Goal: Register for event/course

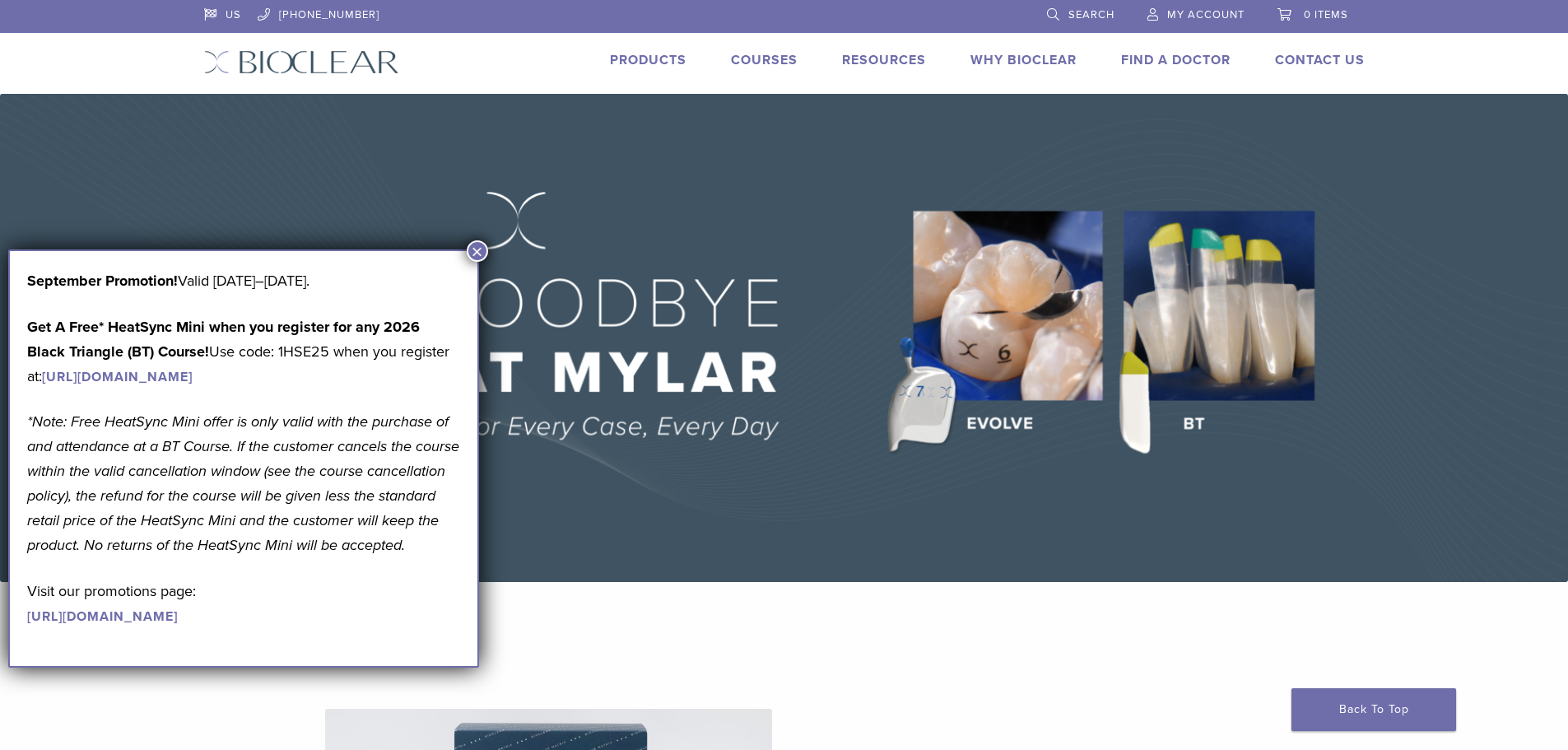
drag, startPoint x: 0, startPoint y: 0, endPoint x: 476, endPoint y: 251, distance: 538.1
click at [476, 251] on button "×" at bounding box center [477, 251] width 22 height 22
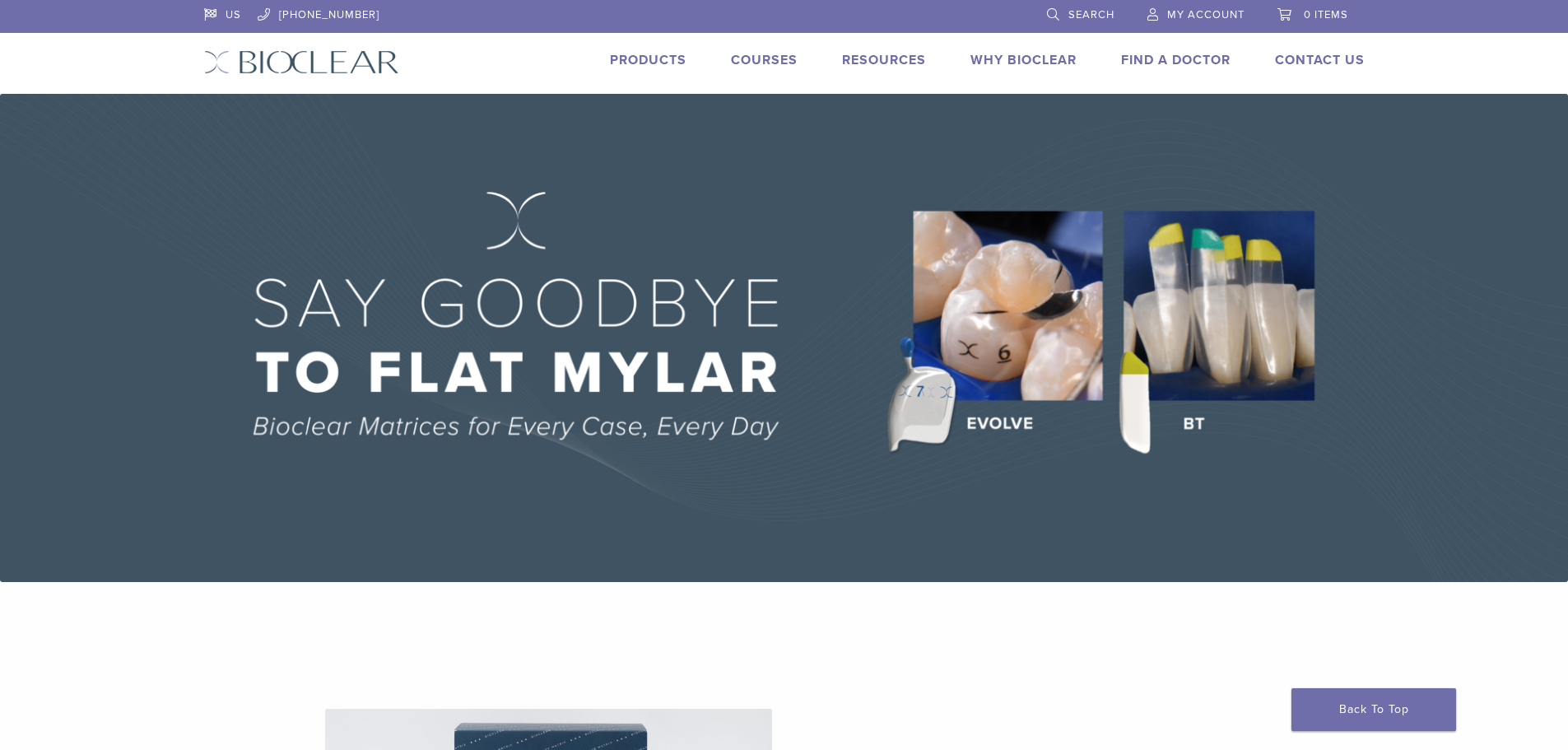
click at [775, 57] on link "Courses" at bounding box center [764, 60] width 67 height 17
click at [210, 15] on link "US" at bounding box center [222, 12] width 37 height 24
click at [659, 47] on div "US [PHONE_NUMBER] Search My Account 0 items Cart No products in the cart. Back …" at bounding box center [784, 47] width 1185 height 94
click at [659, 63] on link "Products" at bounding box center [648, 60] width 77 height 17
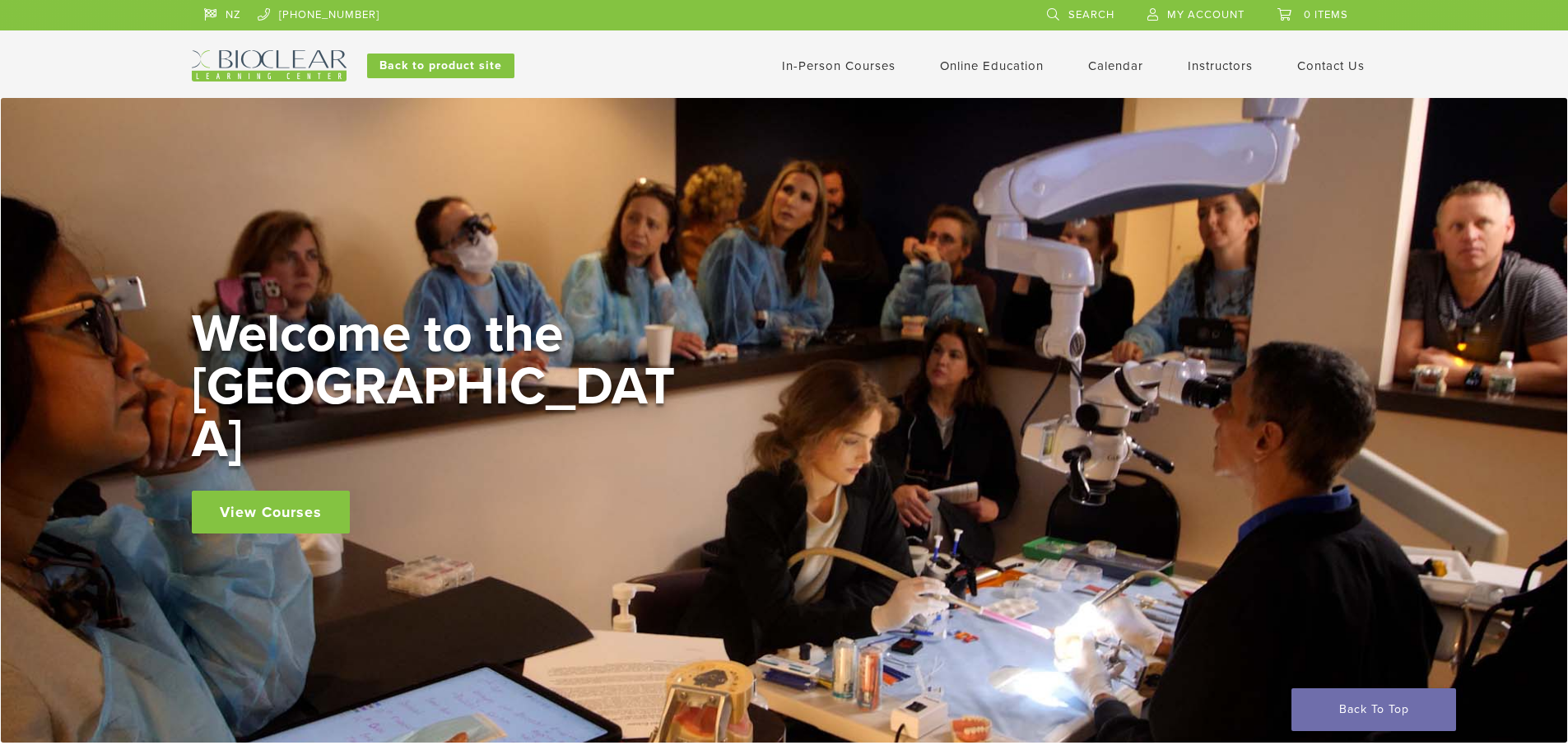
click at [1125, 69] on link "Calendar" at bounding box center [1115, 65] width 55 height 15
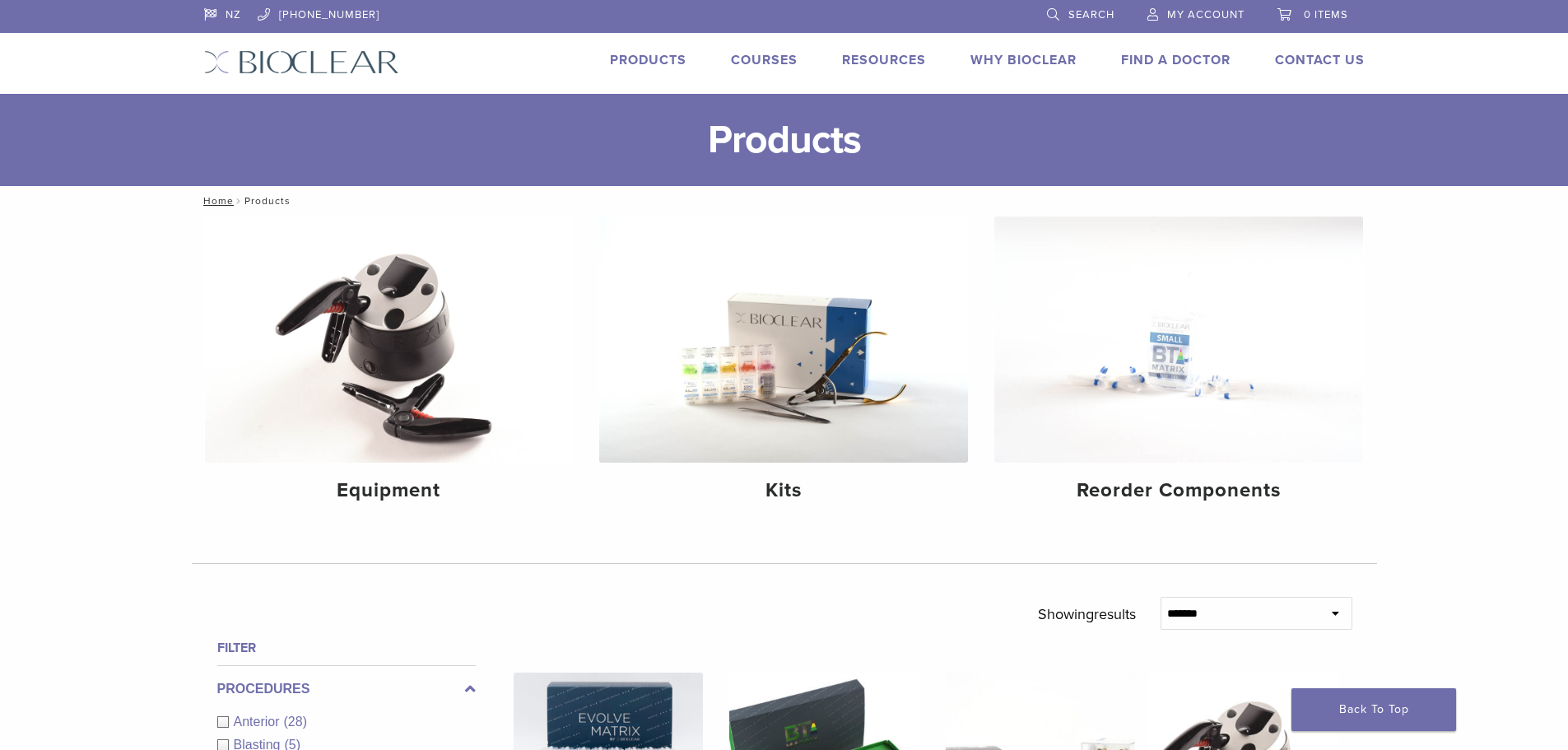
click at [752, 64] on link "Courses" at bounding box center [764, 60] width 67 height 17
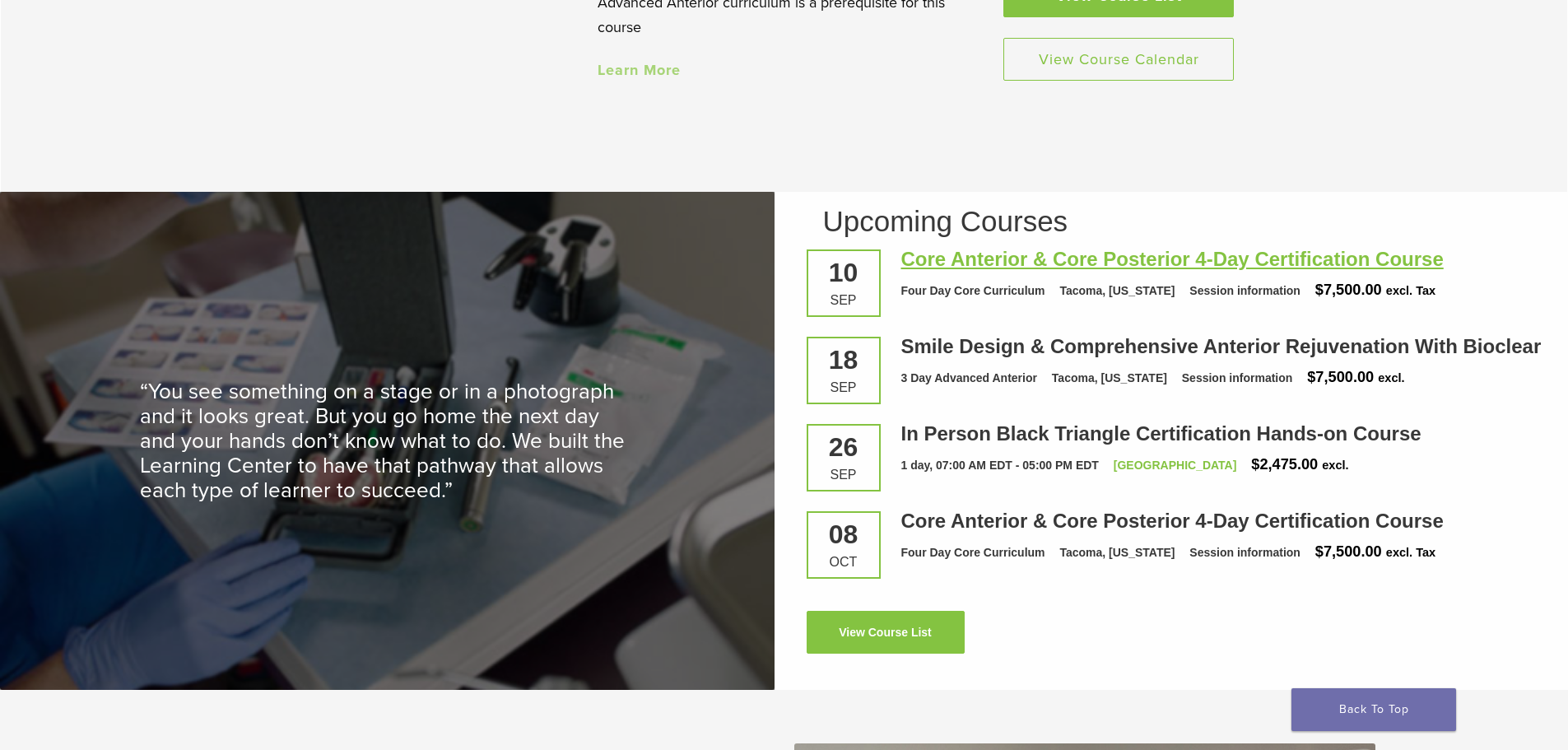
scroll to position [2068, 0]
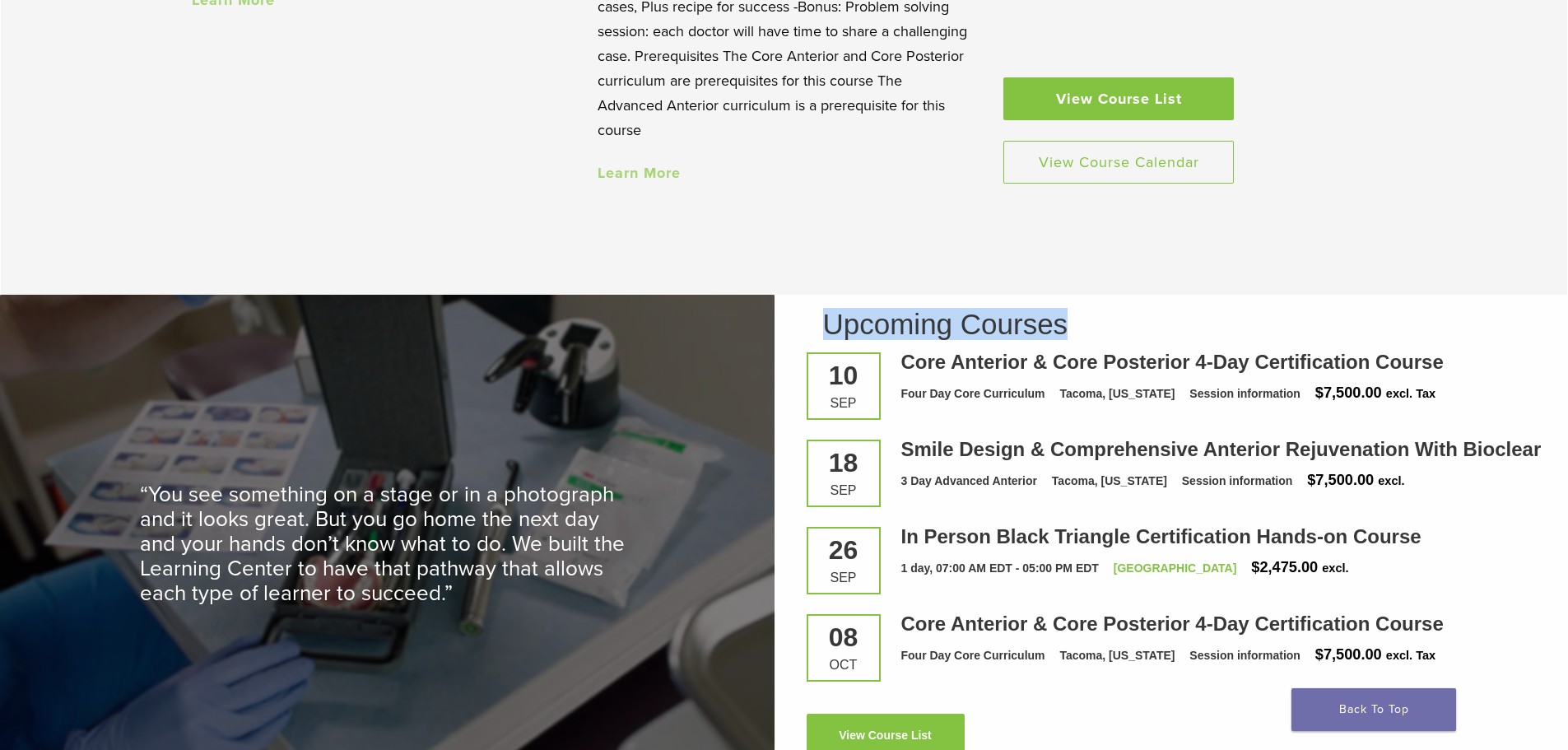
drag, startPoint x: 831, startPoint y: 328, endPoint x: 1073, endPoint y: 333, distance: 242.1
click at [1073, 333] on h2 "Upcoming Courses" at bounding box center [1181, 323] width 717 height 29
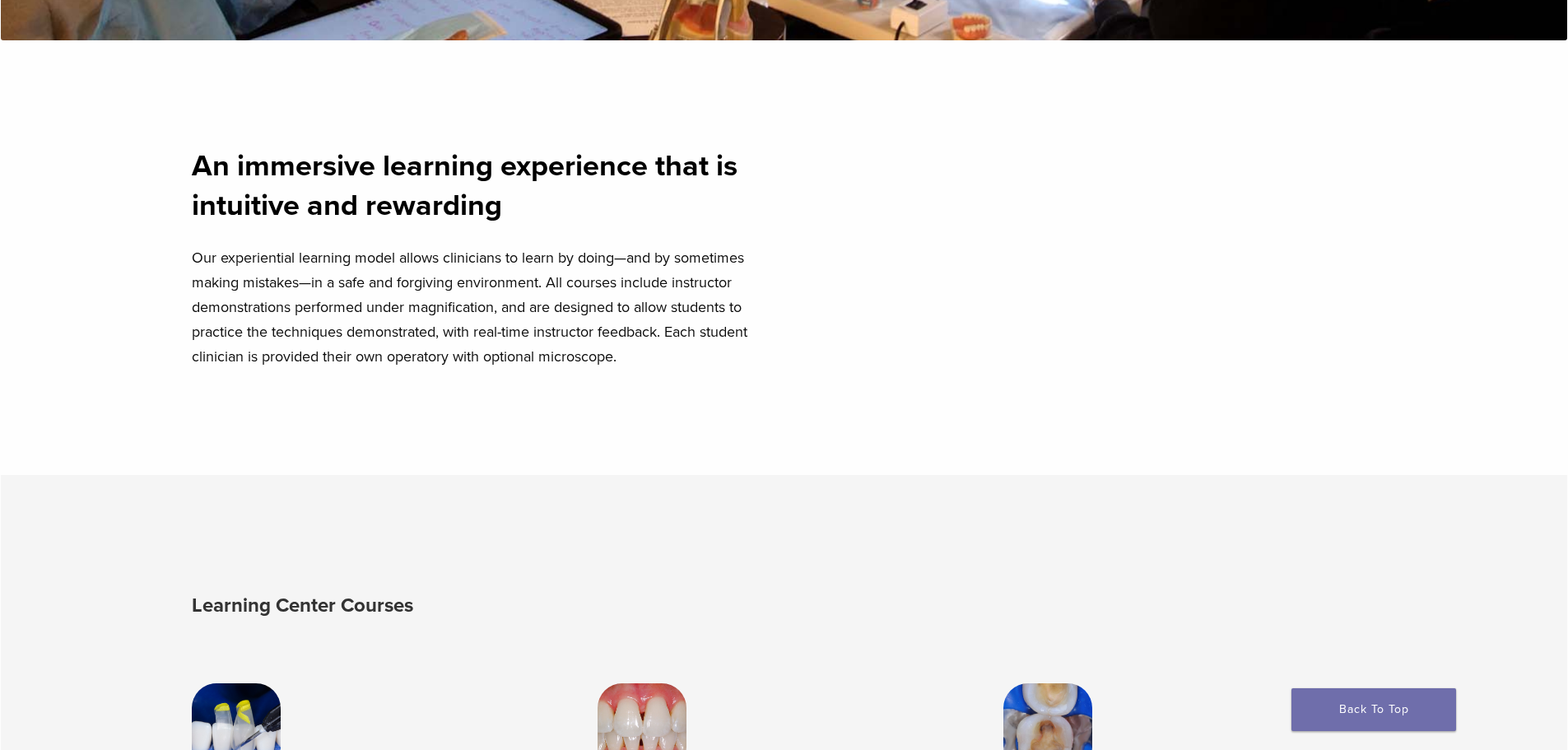
scroll to position [686, 0]
